Goal: Task Accomplishment & Management: Manage account settings

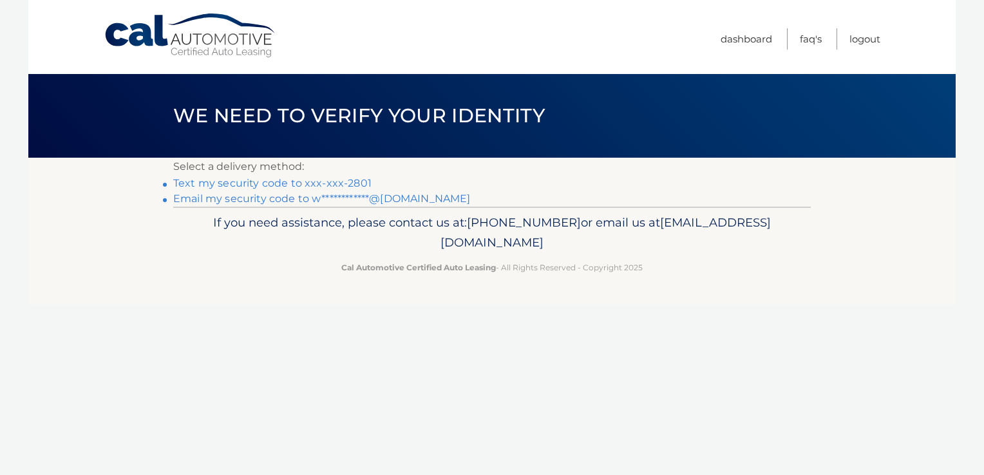
click at [352, 181] on link "Text my security code to xxx-xxx-2801" at bounding box center [272, 183] width 198 height 12
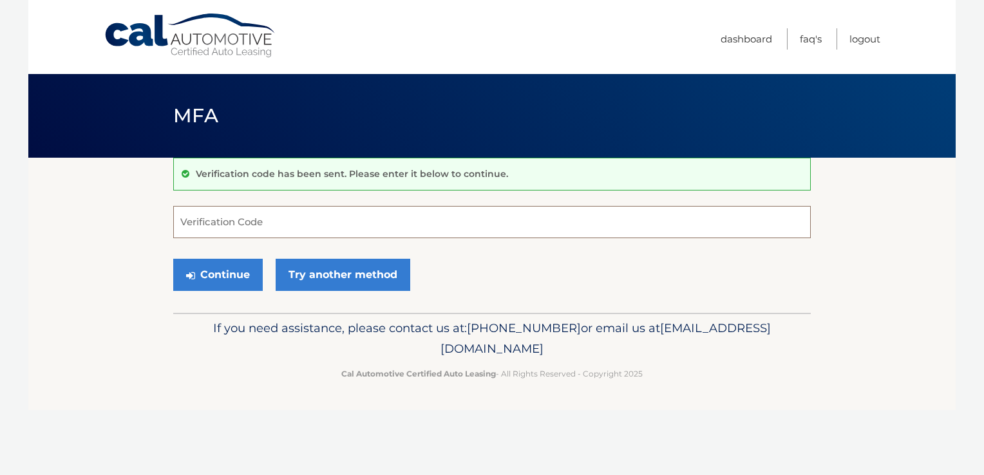
click at [203, 211] on input "Verification Code" at bounding box center [492, 222] width 638 height 32
type input "392798"
click at [229, 268] on button "Continue" at bounding box center [218, 275] width 90 height 32
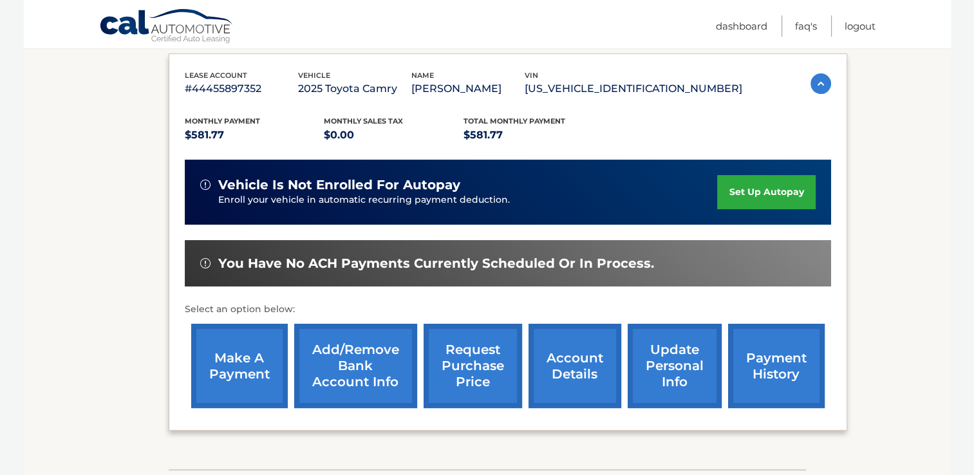
scroll to position [214, 0]
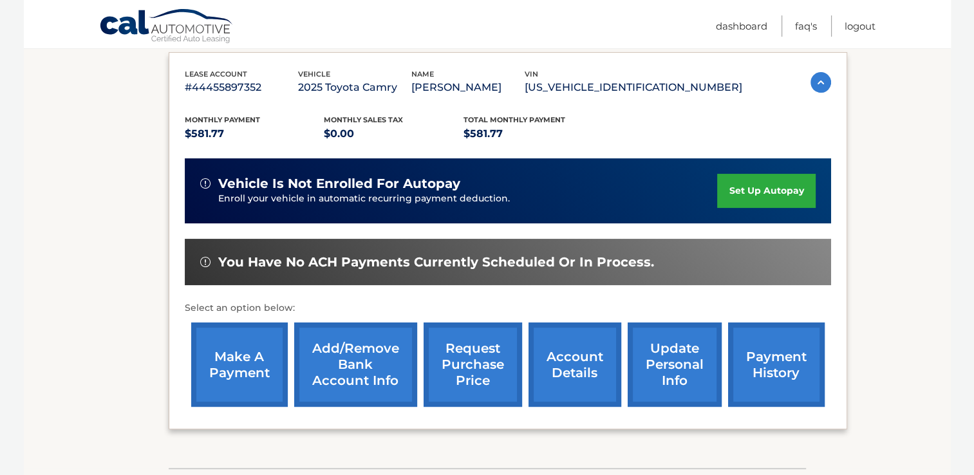
click at [246, 354] on link "make a payment" at bounding box center [239, 365] width 97 height 84
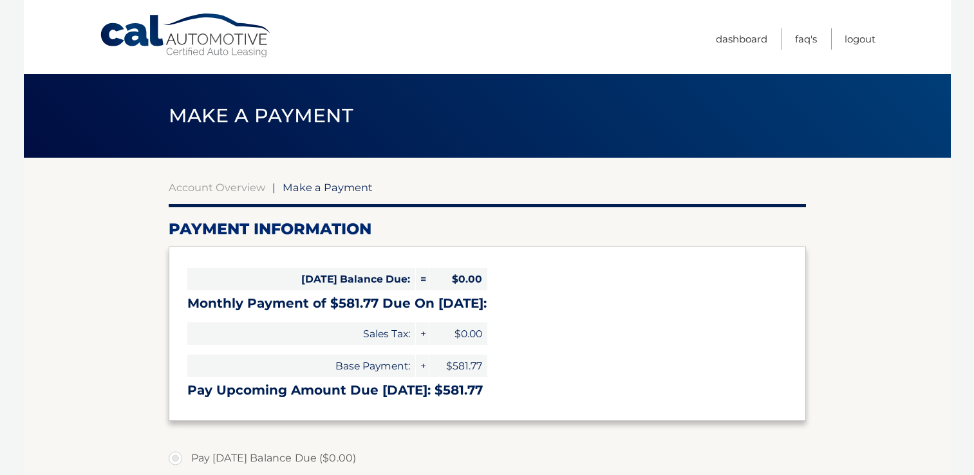
select select "MzNhNWEwYTUtNzk3MC00YTAxLWI3YmUtNTU0ZWEwYzY2NGZk"
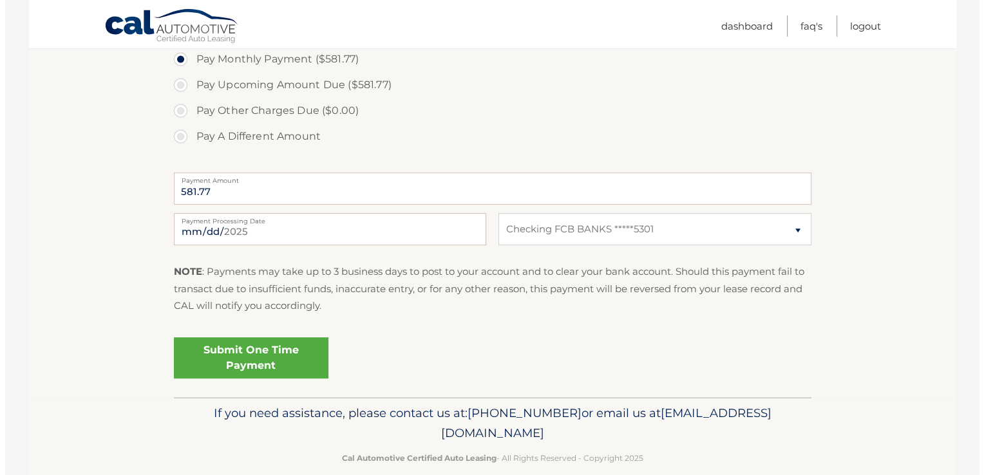
scroll to position [429, 0]
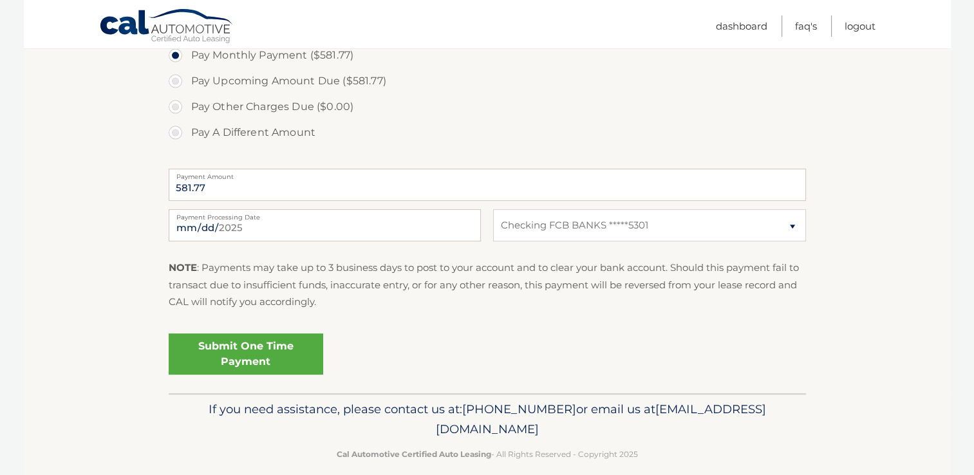
click at [242, 348] on link "Submit One Time Payment" at bounding box center [246, 354] width 155 height 41
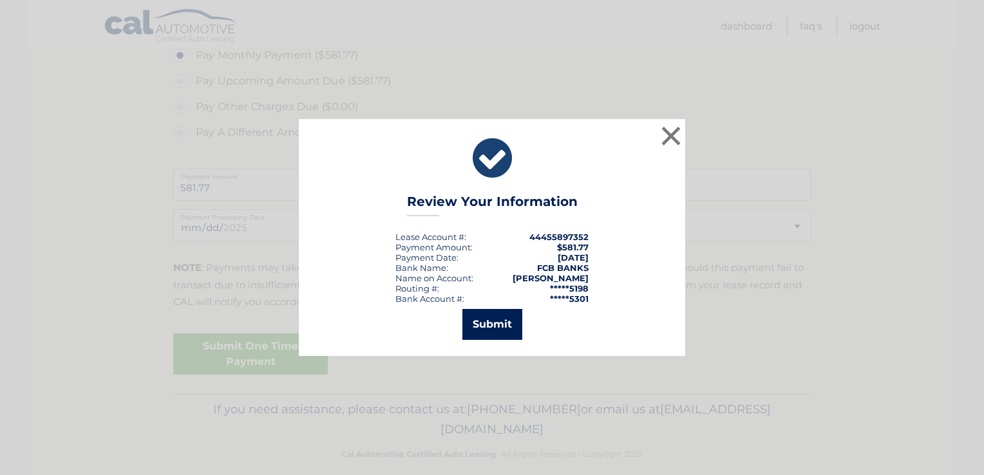
click at [501, 318] on button "Submit" at bounding box center [492, 324] width 60 height 31
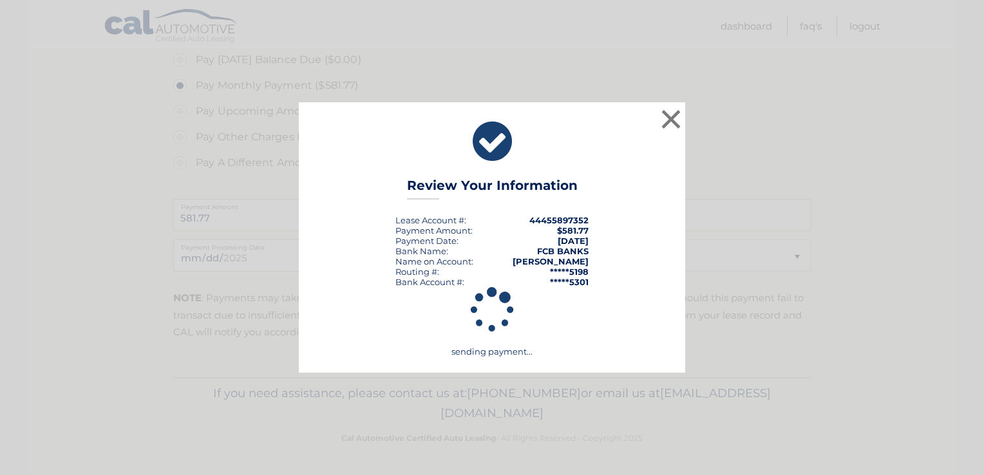
scroll to position [397, 0]
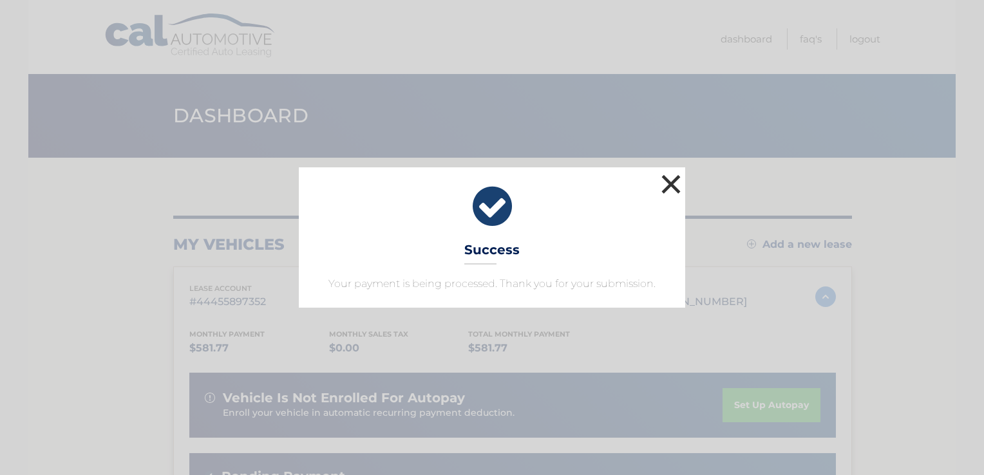
click at [673, 180] on button "×" at bounding box center [671, 184] width 26 height 26
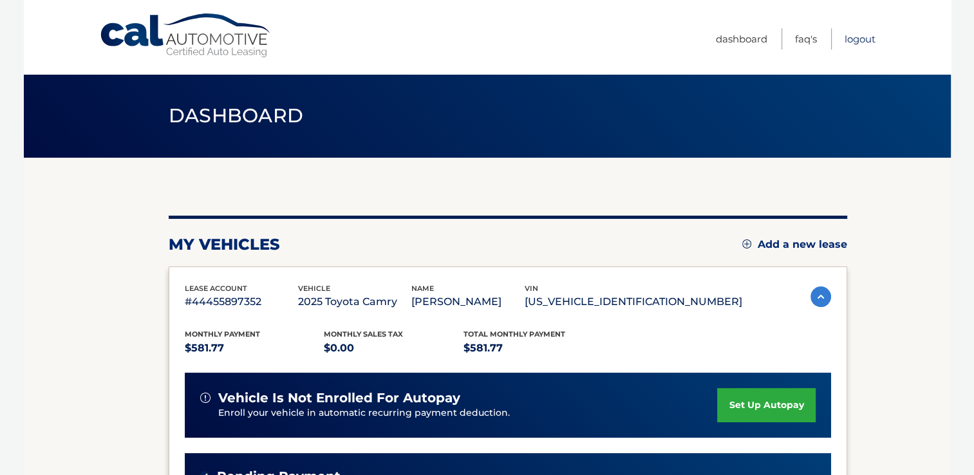
click at [859, 37] on link "Logout" at bounding box center [860, 38] width 31 height 21
